Goal: Information Seeking & Learning: Compare options

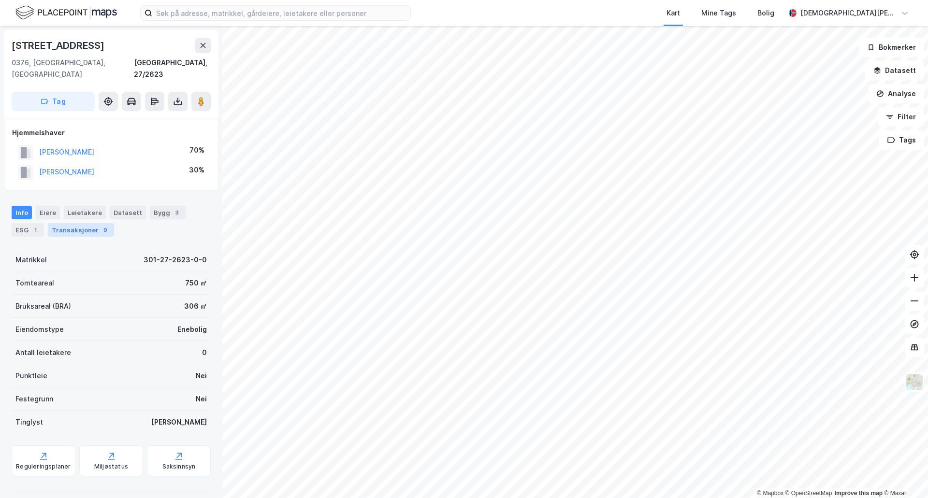
click at [68, 223] on div "Transaksjoner 9" at bounding box center [81, 230] width 66 height 14
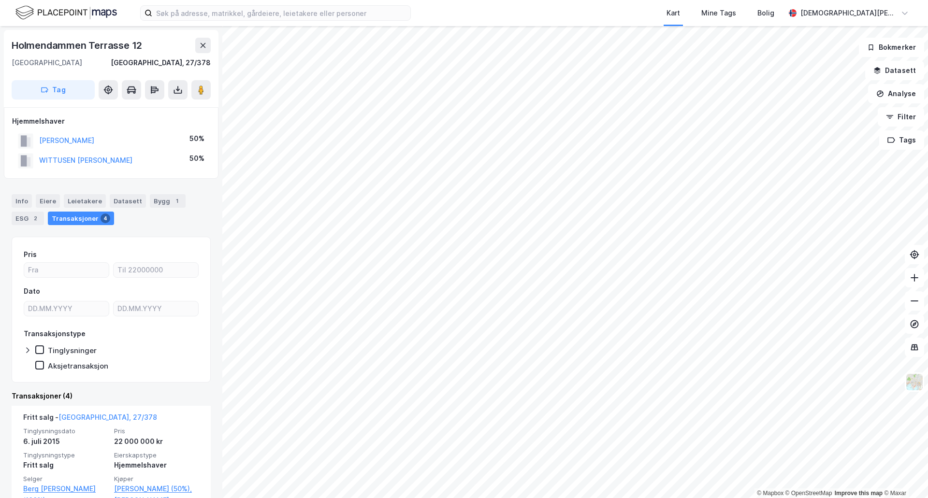
click at [33, 202] on div "Info [PERSON_NAME] Datasett Bygg 1 ESG 2 Transaksjoner 4" at bounding box center [111, 209] width 199 height 31
click at [25, 200] on div "Info" at bounding box center [22, 201] width 20 height 14
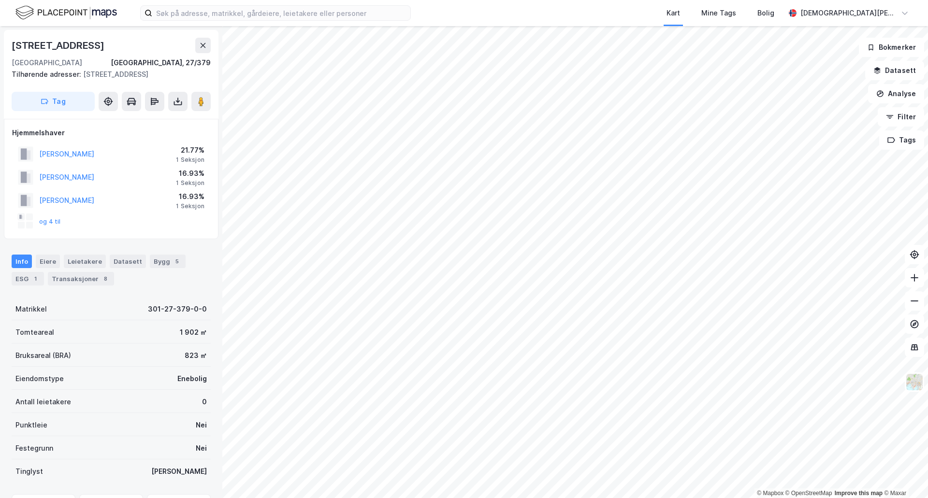
scroll to position [2, 0]
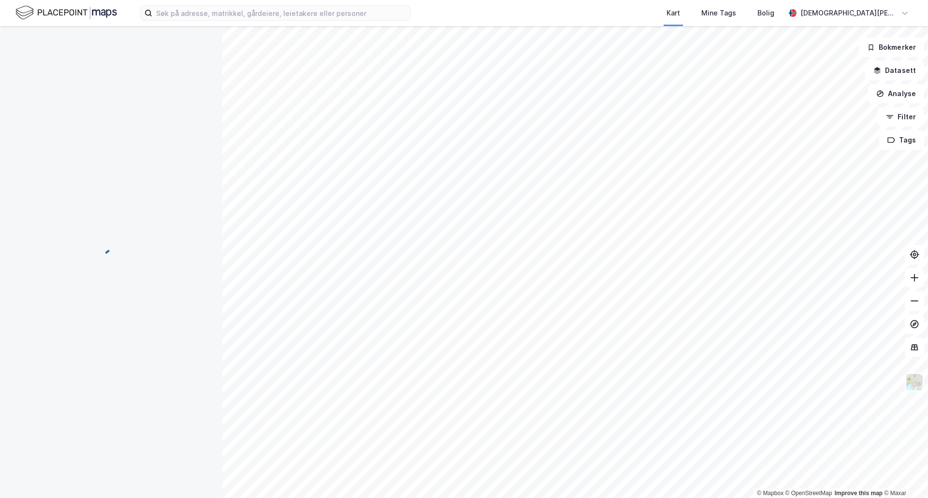
scroll to position [2, 0]
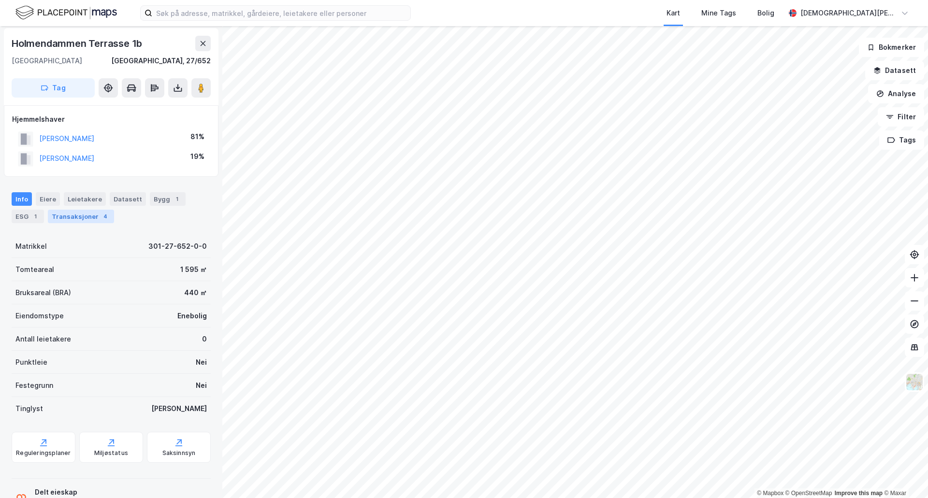
click at [71, 217] on div "Transaksjoner 4" at bounding box center [81, 217] width 66 height 14
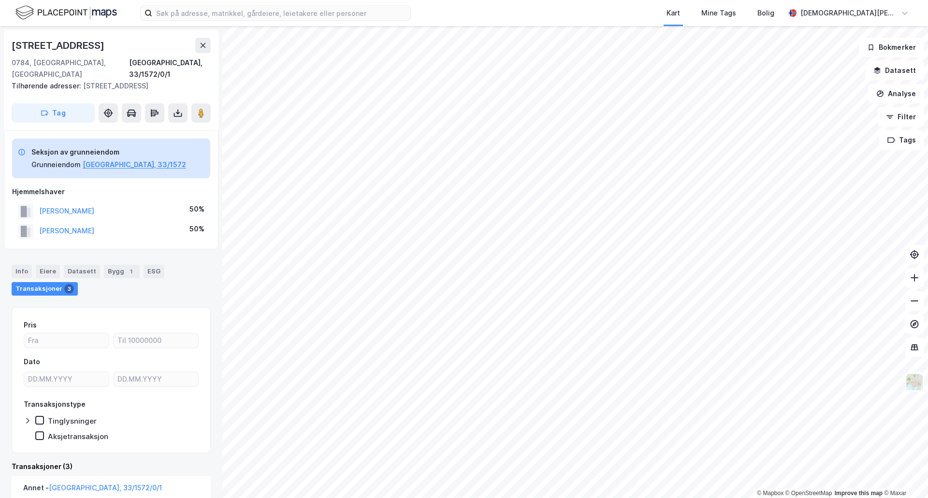
click at [218, 292] on div "© Mapbox © OpenStreetMap Improve this map © Maxar [STREET_ADDRESS], 33/1572/0/1…" at bounding box center [464, 262] width 928 height 472
